Goal: Task Accomplishment & Management: Complete application form

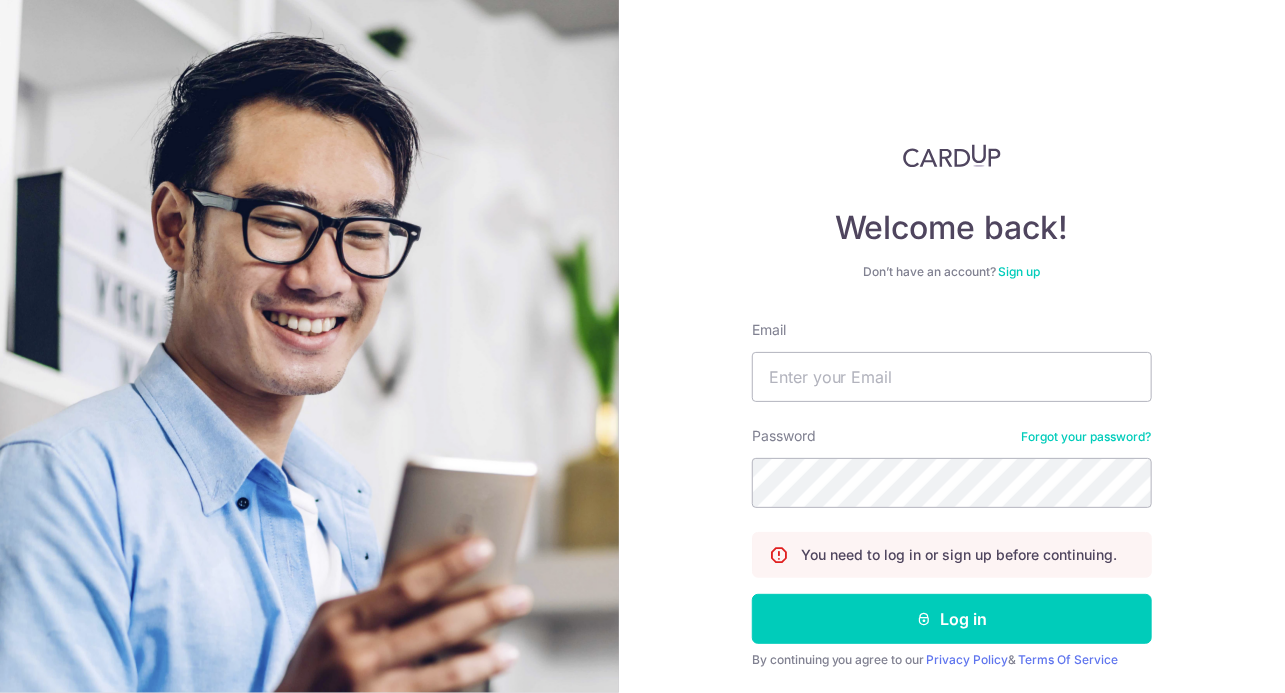
type input "NANA_6788@HOTMAIL.COM"
click at [752, 594] on button "Log in" at bounding box center [952, 619] width 400 height 50
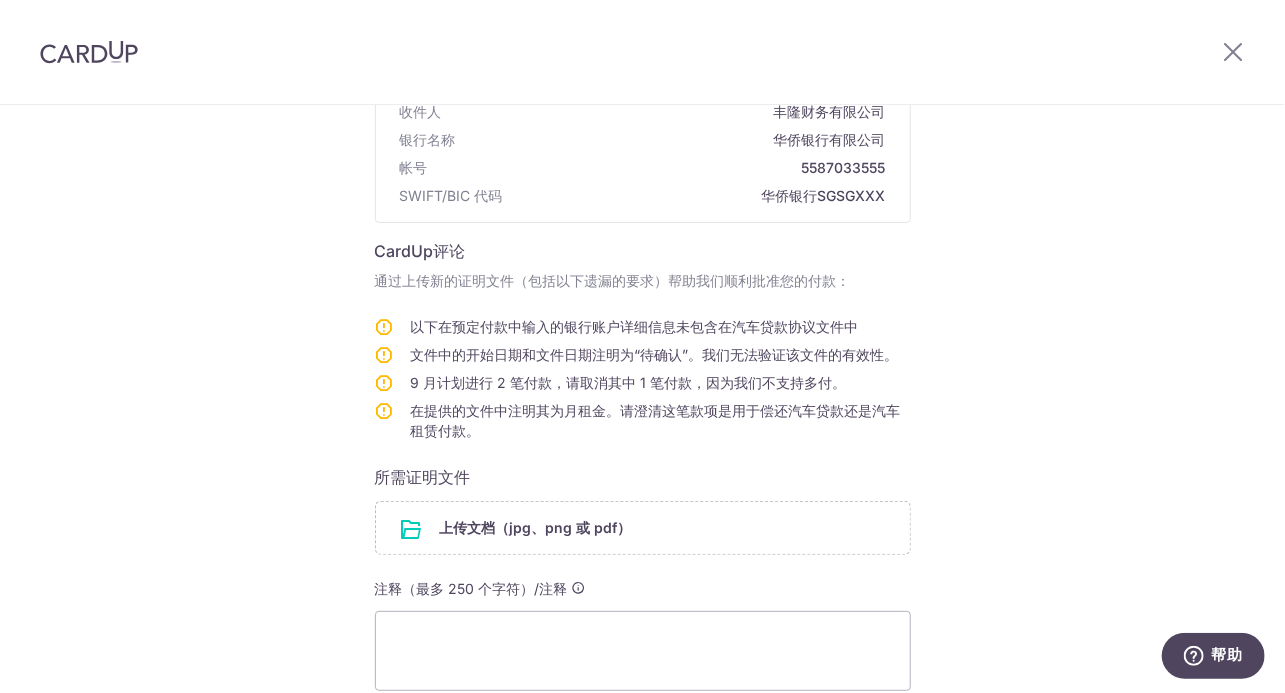
scroll to position [300, 0]
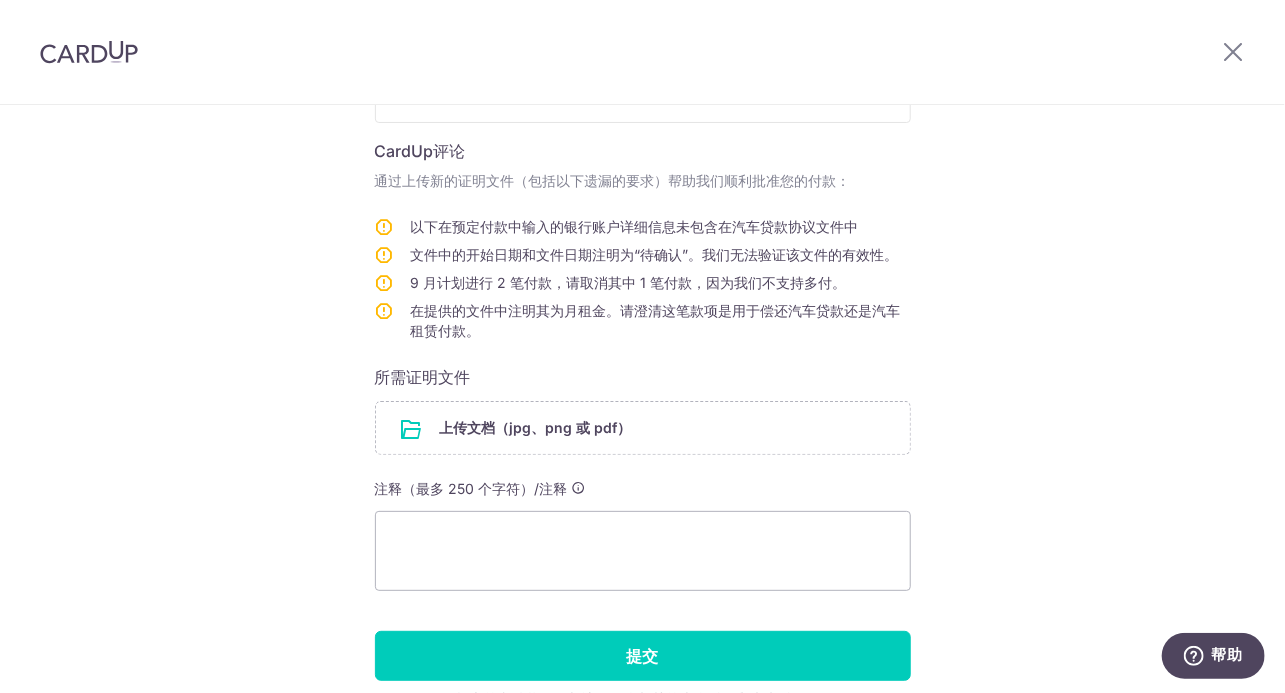
drag, startPoint x: 990, startPoint y: 355, endPoint x: 932, endPoint y: 250, distance: 119.9
click at [932, 253] on div "帮助我们验证您的付款 收件人详细信息 收件人 丰隆财务有限公司 银行名称 华侨银行有限公司 帐号 5587033555 SWIFT/BIC 代码 华侨银行SG…" at bounding box center [642, 304] width 1285 height 998
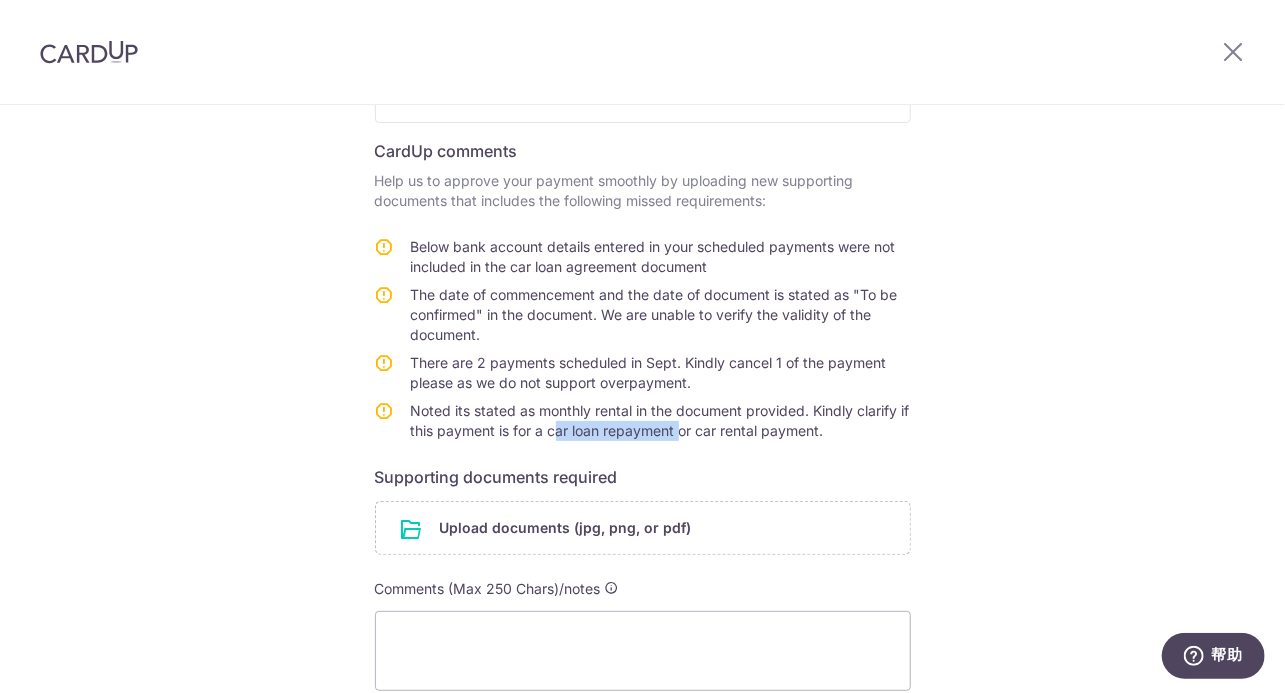
drag, startPoint x: 558, startPoint y: 429, endPoint x: 682, endPoint y: 429, distance: 124.0
click at [682, 429] on span "Noted its stated as monthly rental in the document provided. Kindly clarify if …" at bounding box center [660, 420] width 499 height 37
drag, startPoint x: 408, startPoint y: 632, endPoint x: 547, endPoint y: 629, distance: 139.0
click at [409, 632] on textarea at bounding box center [643, 651] width 536 height 80
type textarea "1"
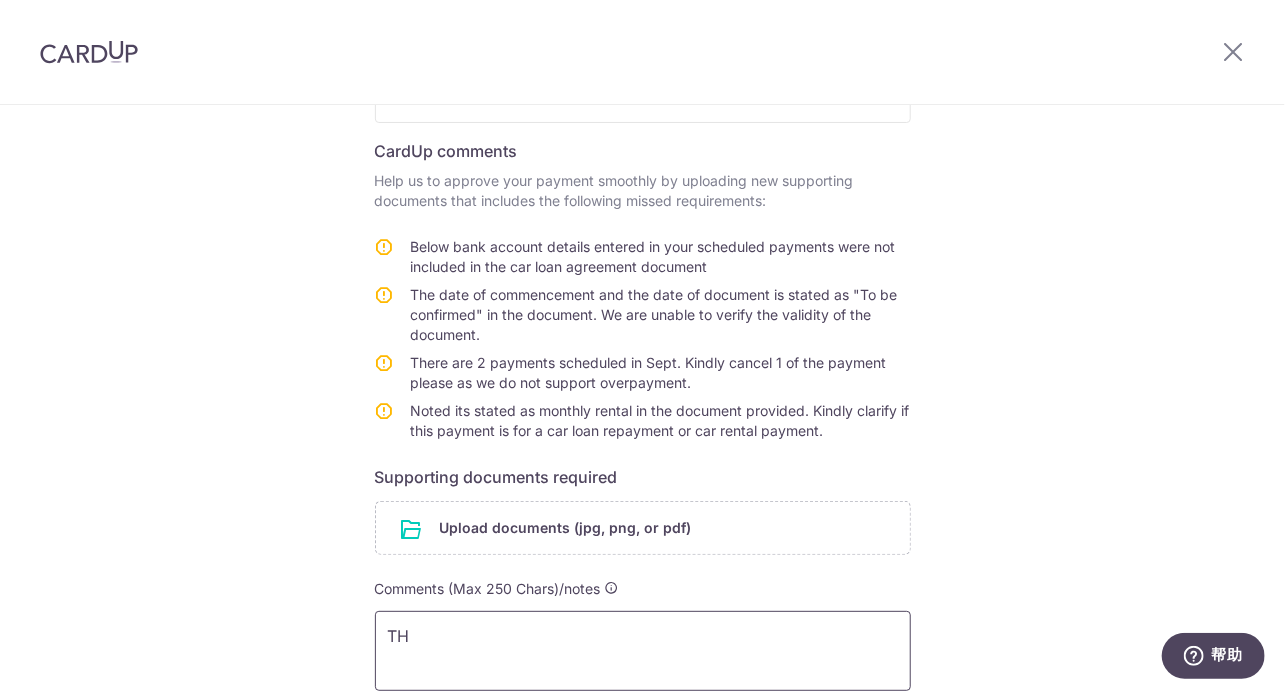
type textarea "T"
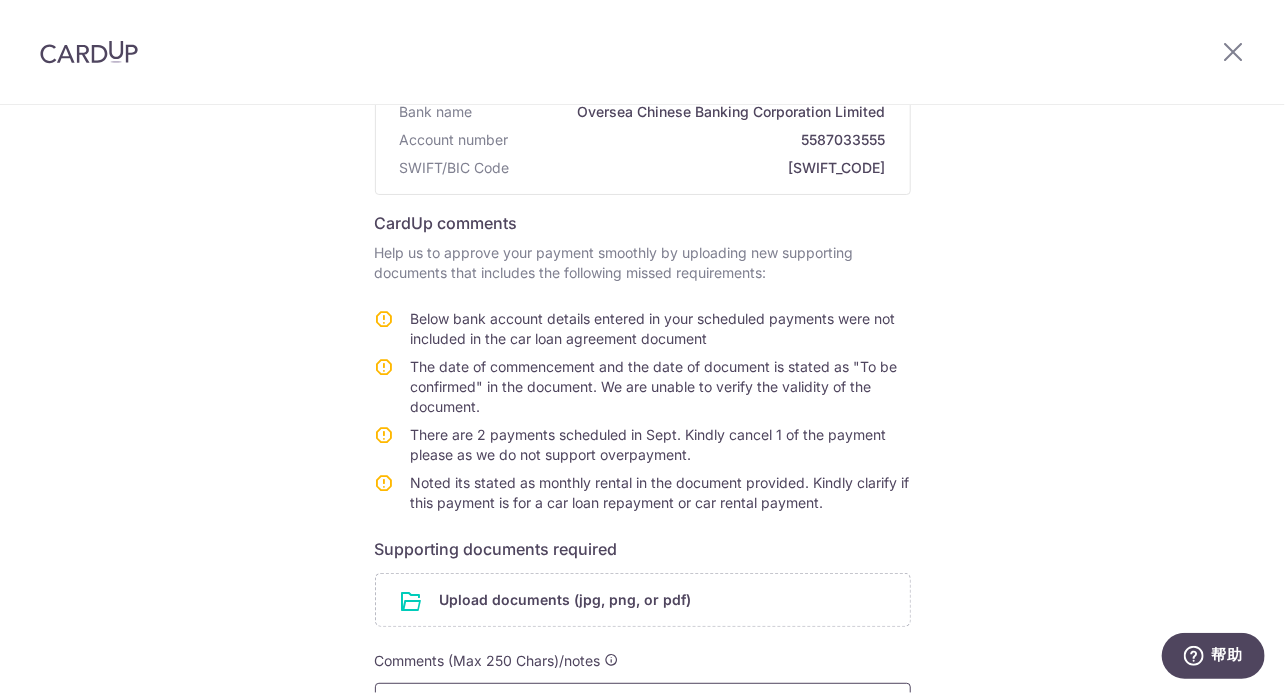
scroll to position [328, 0]
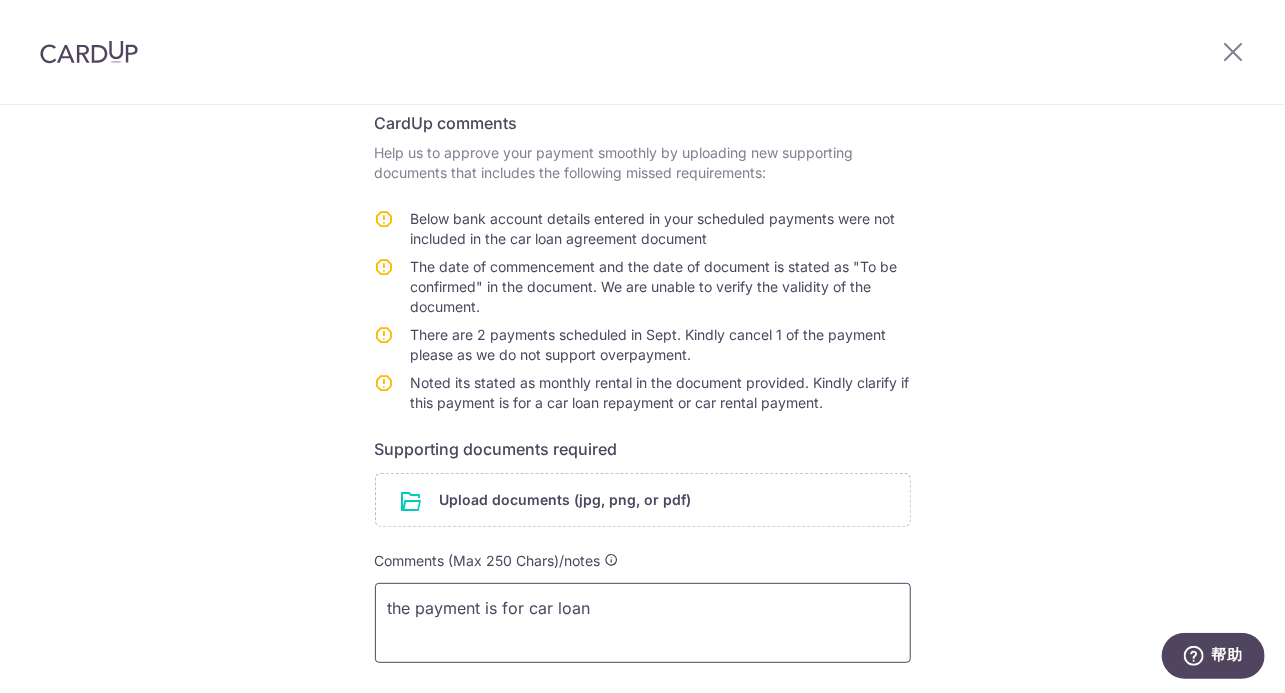
type textarea "the payment is for car loan"
click at [615, 506] on input "file" at bounding box center [643, 500] width 534 height 52
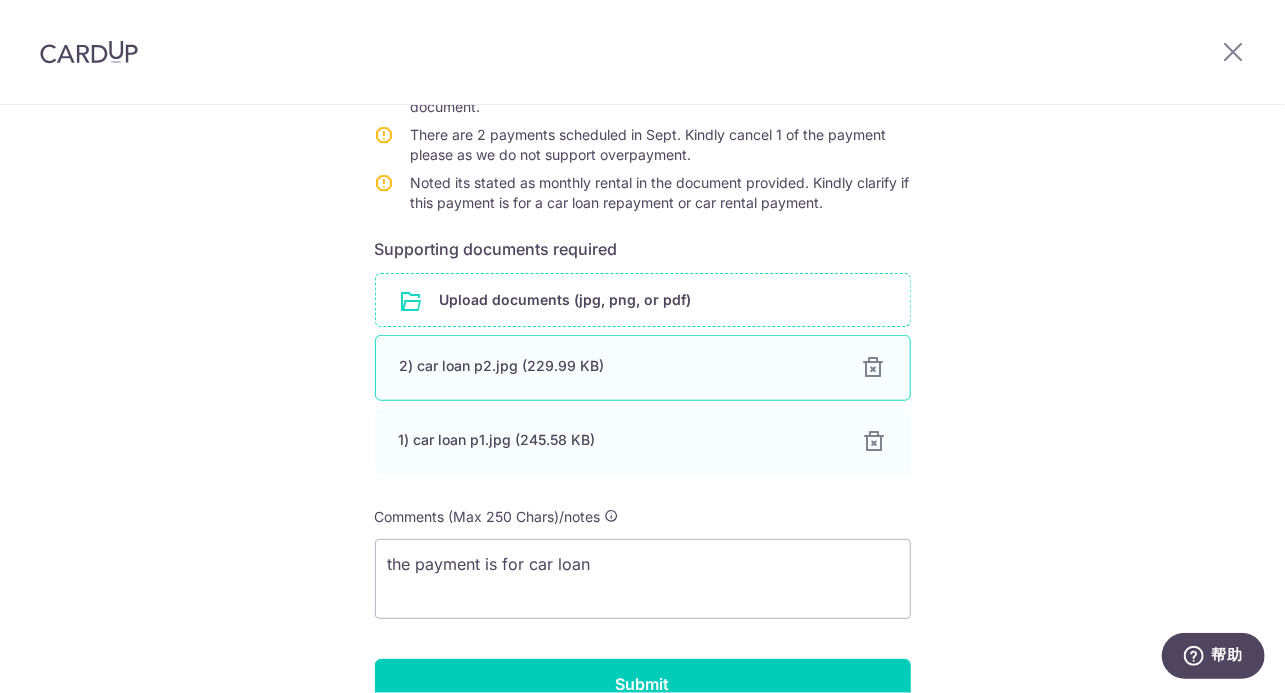
scroll to position [628, 0]
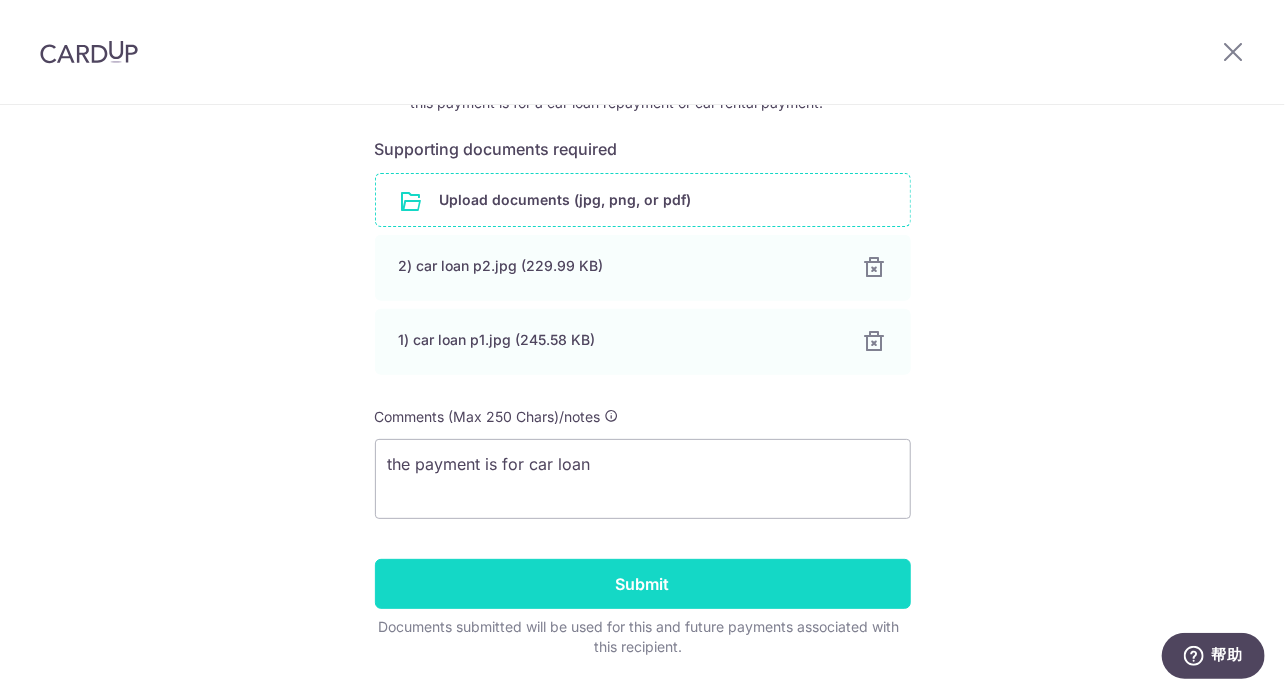
click at [651, 589] on input "Submit" at bounding box center [643, 584] width 536 height 50
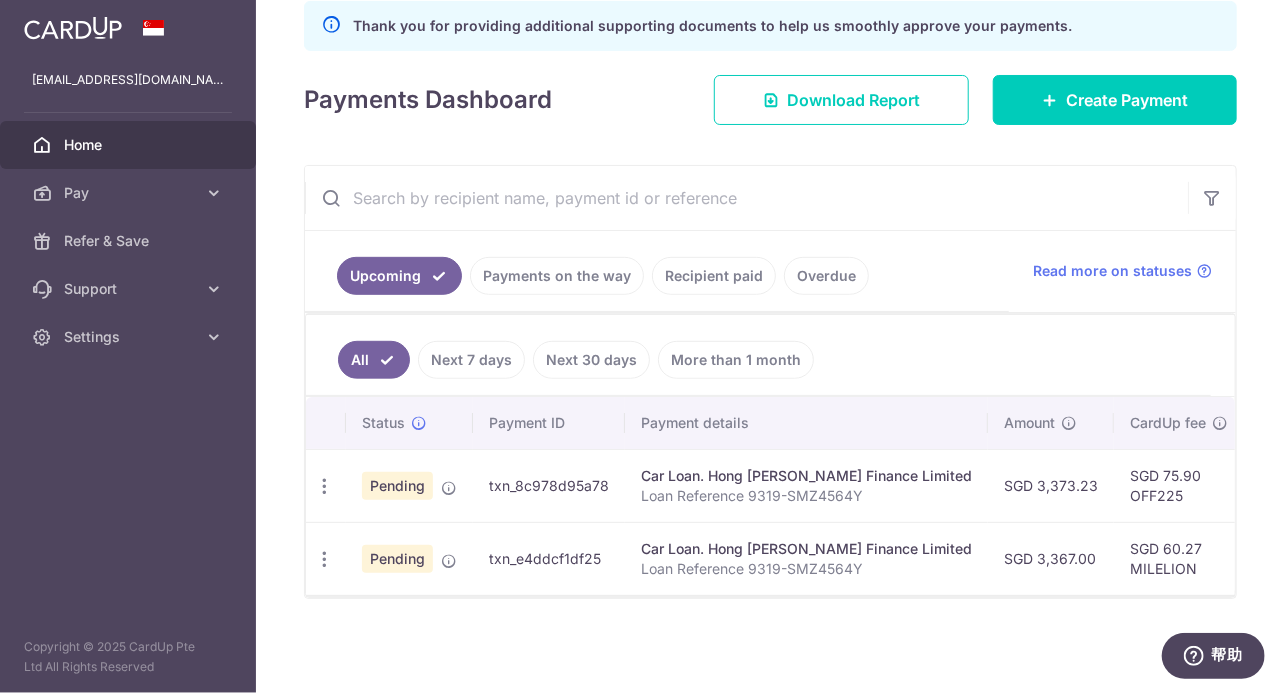
scroll to position [291, 0]
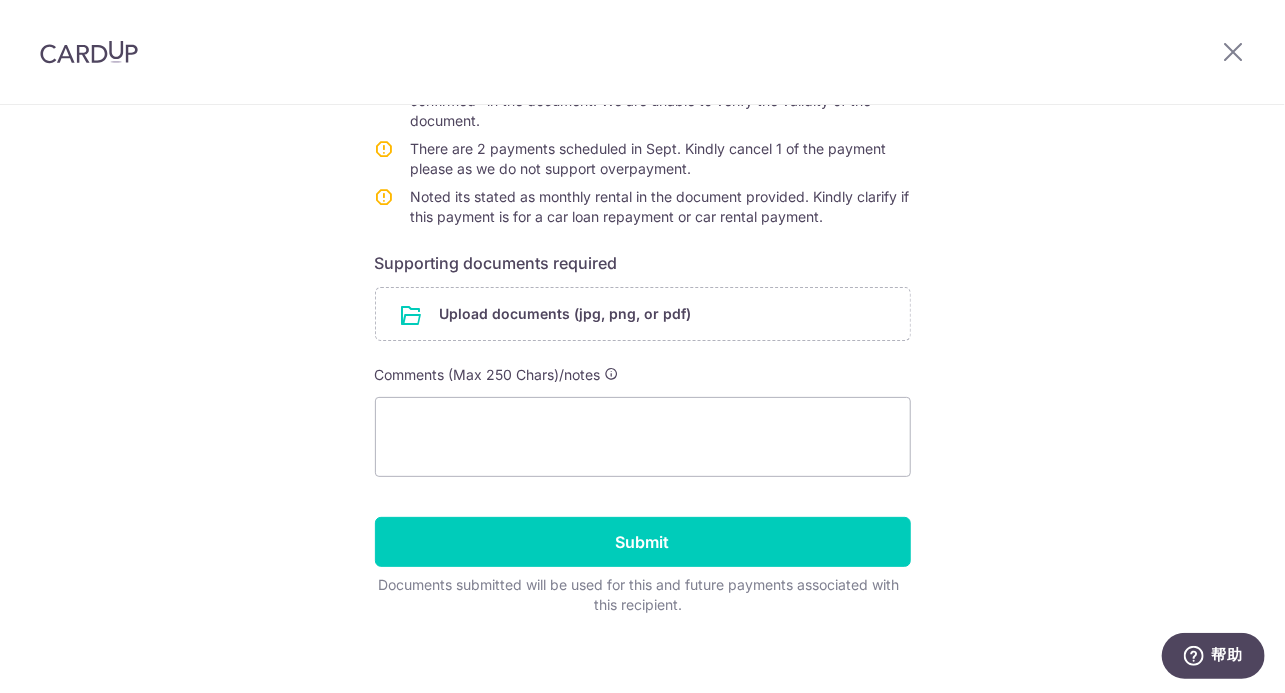
scroll to position [527, 0]
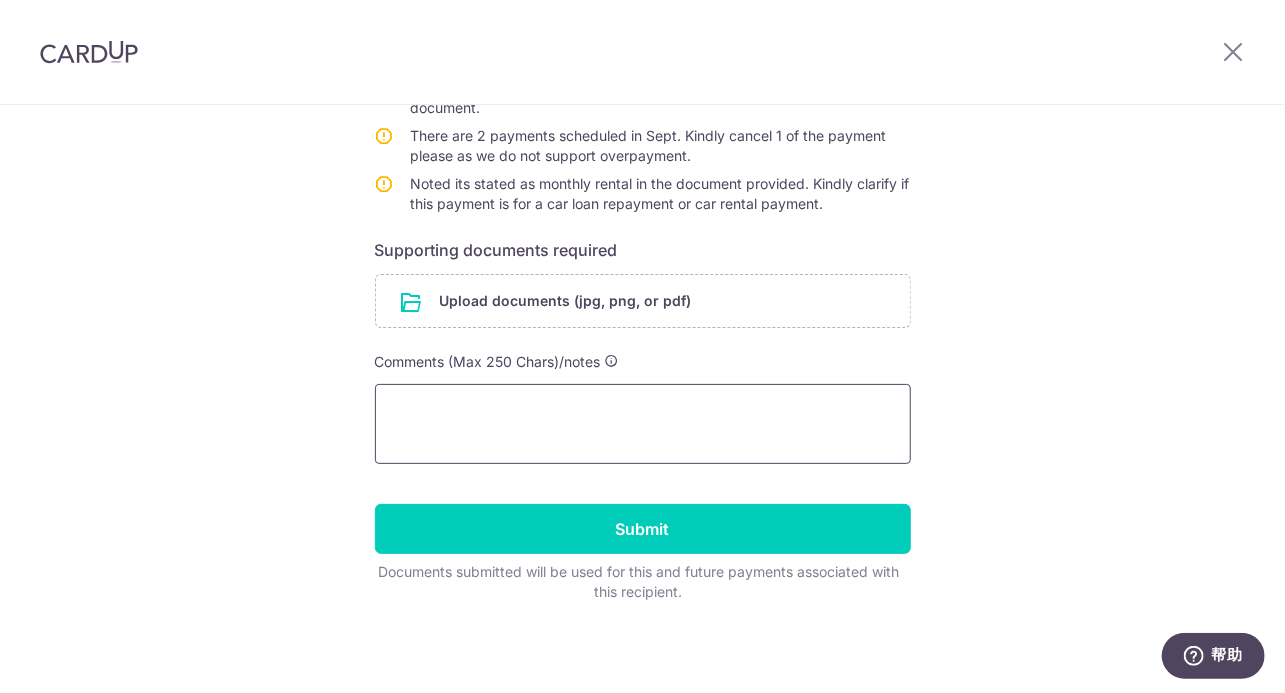
click at [409, 412] on textarea at bounding box center [643, 424] width 536 height 80
paste textarea "ticket number #230152 and CardUp Payment ID txn_0000000000 in all replies"
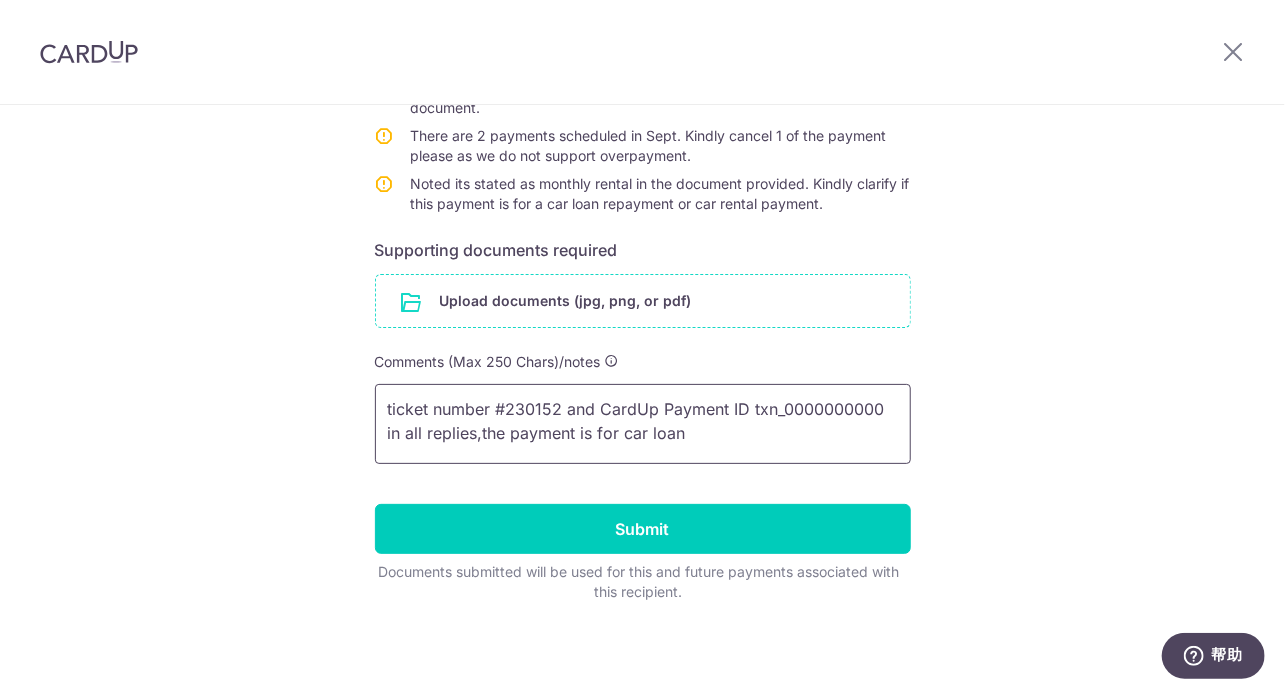
type textarea "ticket number #230152 and CardUp Payment ID txn_0000000000 in all replies,the p…"
click at [512, 296] on input "file" at bounding box center [643, 301] width 534 height 52
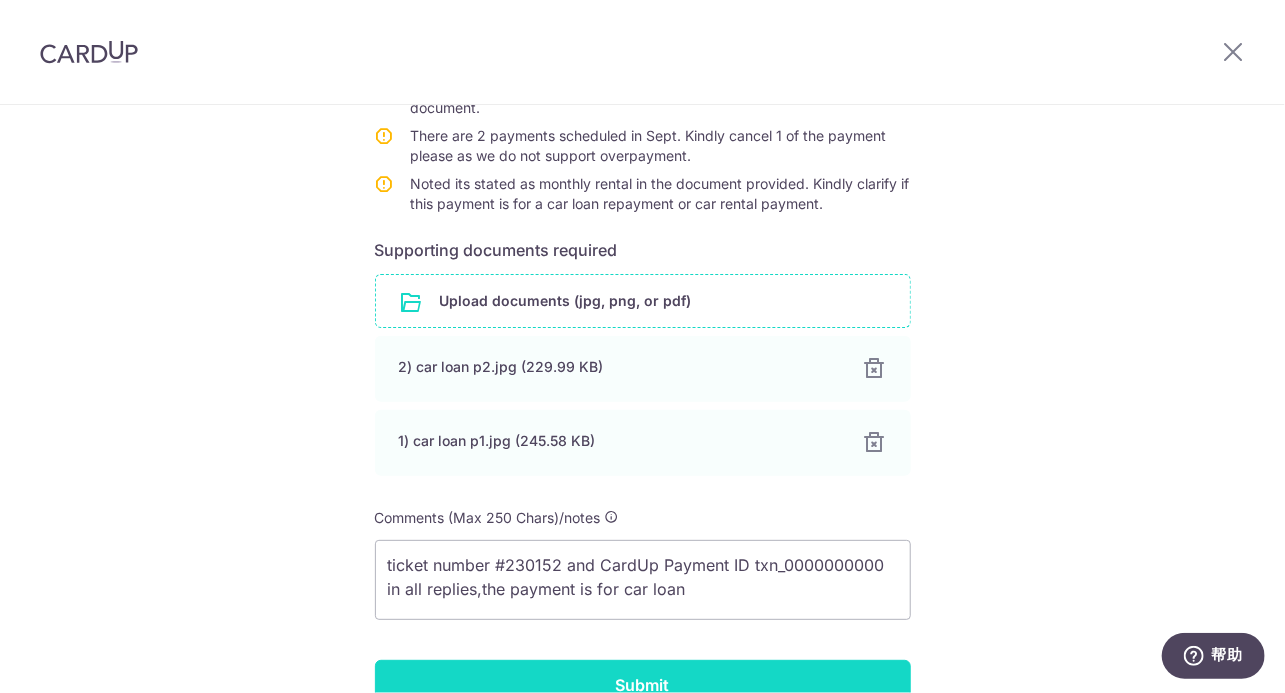
click at [623, 682] on input "Submit" at bounding box center [643, 685] width 536 height 50
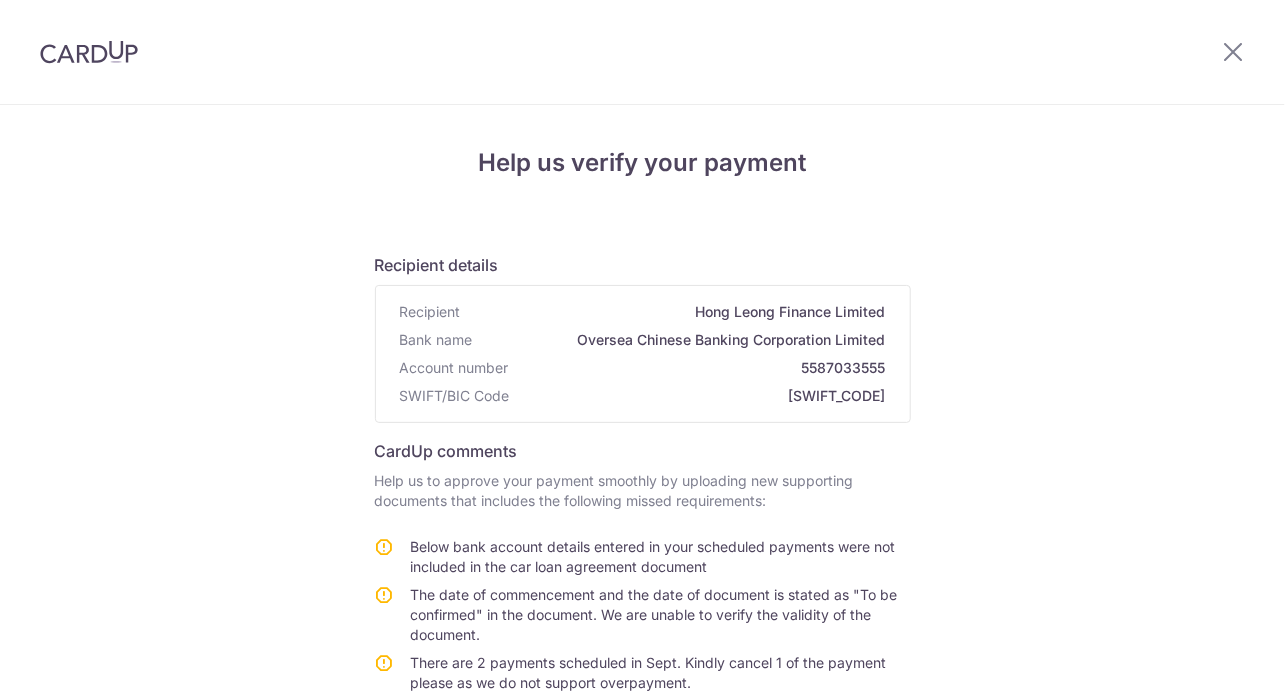
scroll to position [556, 0]
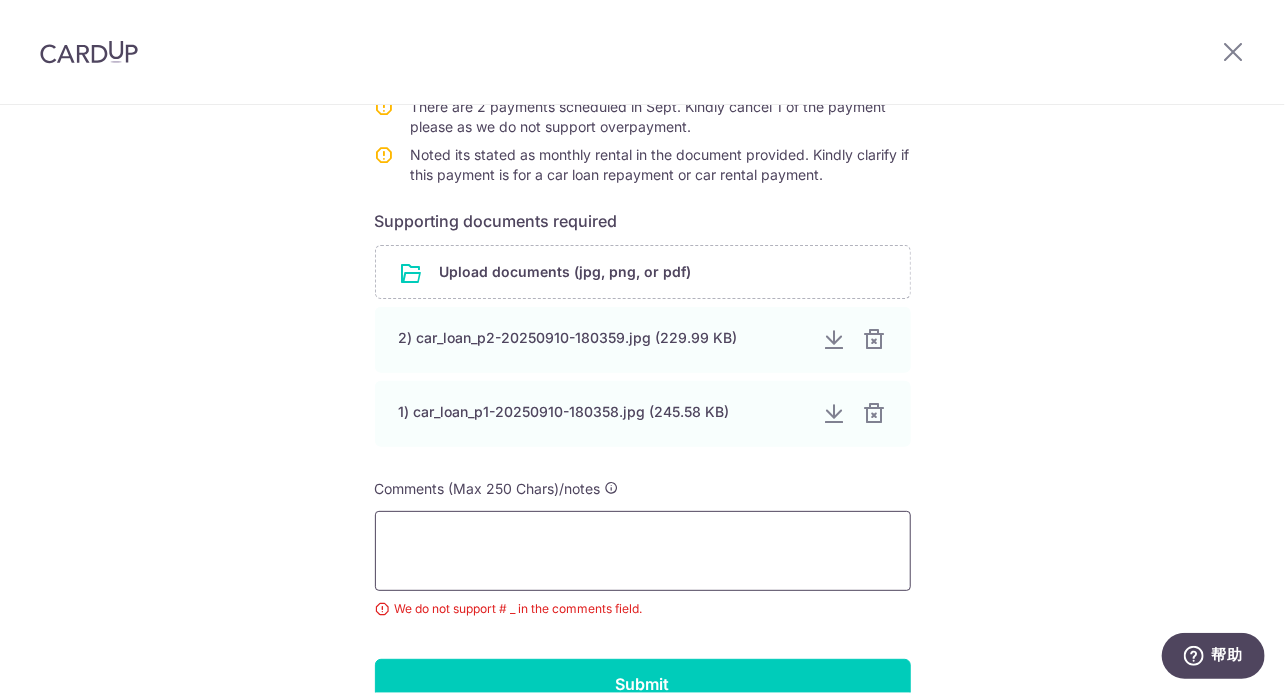
click at [683, 543] on textarea at bounding box center [643, 551] width 536 height 80
paste textarea "ticket number #230152 and CardUp Payment ID txn_0000000000 in all replies"
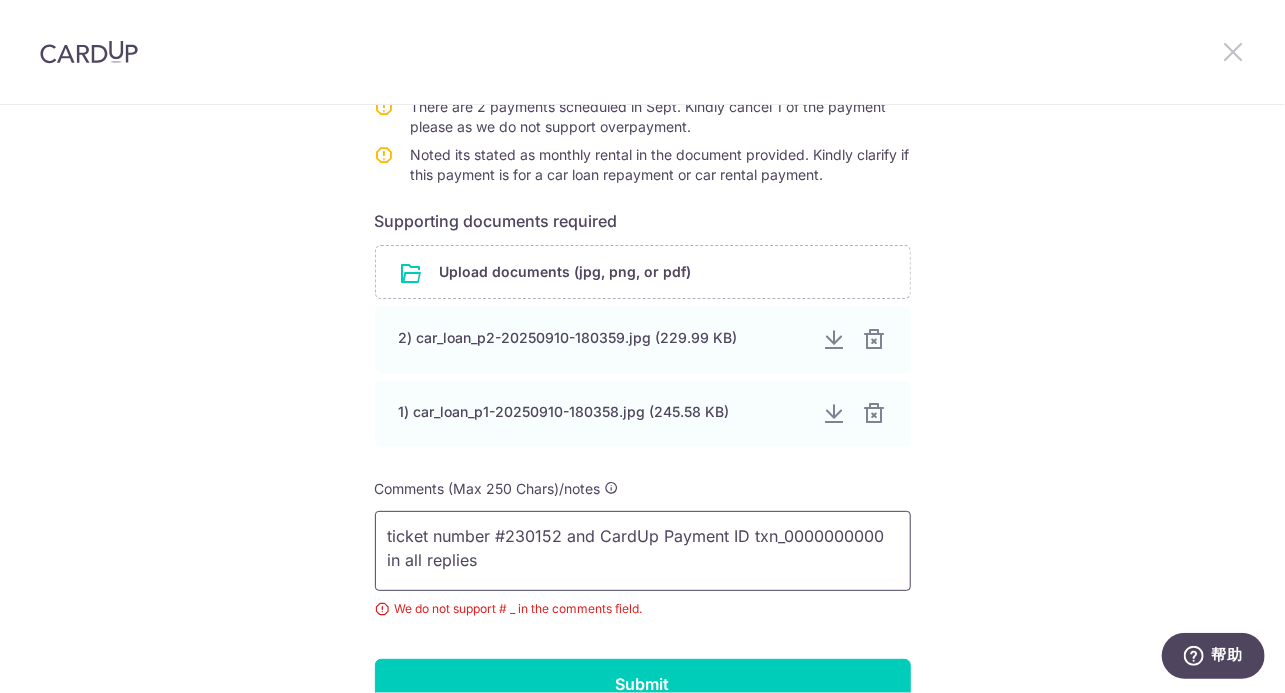
type textarea "ticket number #230152 and CardUp Payment ID txn_0000000000 in all replies"
click at [1233, 56] on icon at bounding box center [1233, 51] width 24 height 25
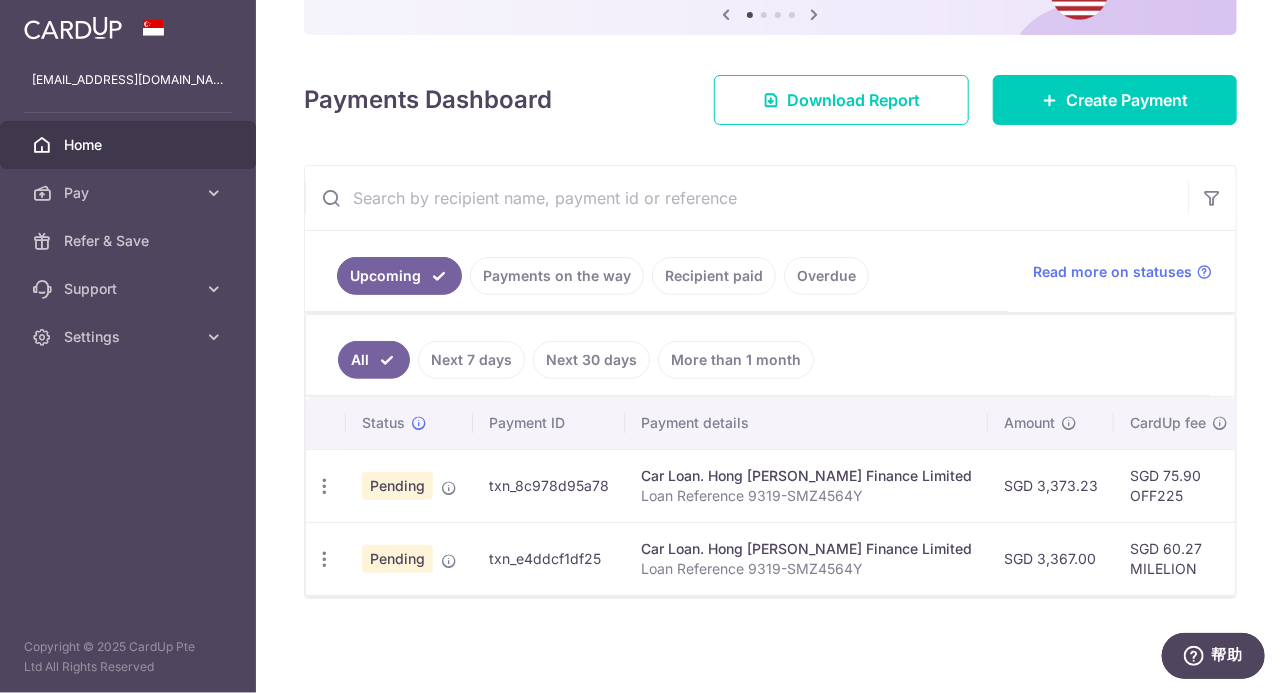
scroll to position [202, 0]
